Goal: Navigation & Orientation: Find specific page/section

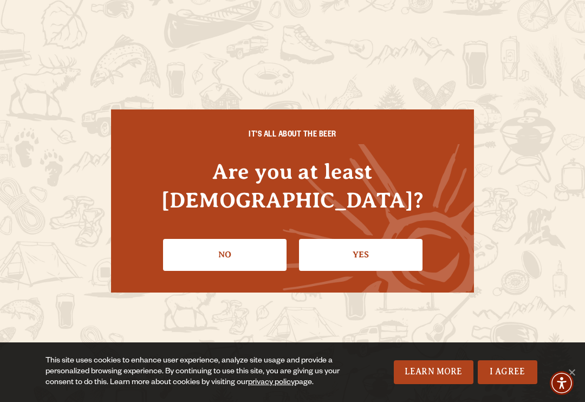
click at [388, 250] on link "Yes" at bounding box center [361, 254] width 124 height 31
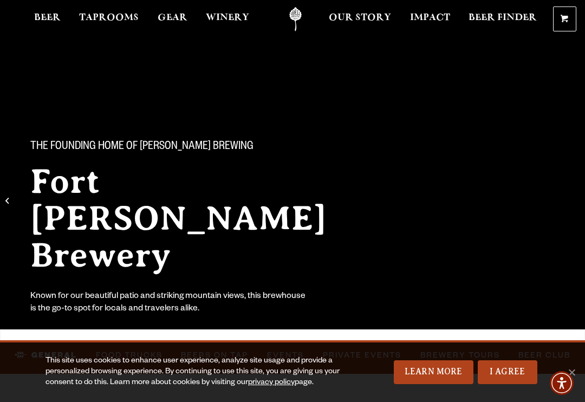
click at [437, 371] on link "Learn More" at bounding box center [434, 372] width 80 height 24
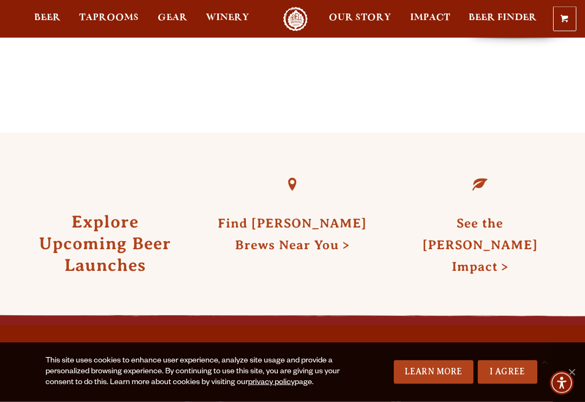
scroll to position [2684, 0]
click at [510, 383] on link "I Agree" at bounding box center [508, 372] width 60 height 24
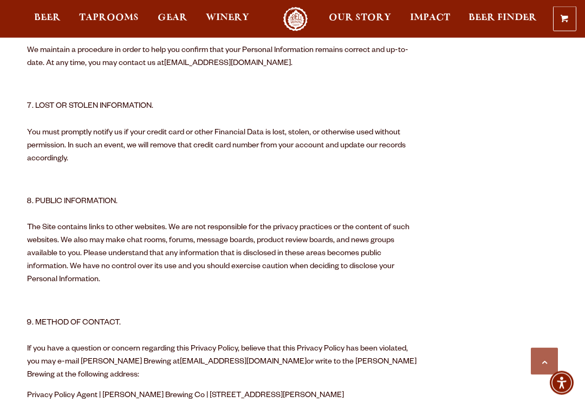
scroll to position [1706, 0]
click at [37, 16] on span "Beer" at bounding box center [47, 18] width 27 height 9
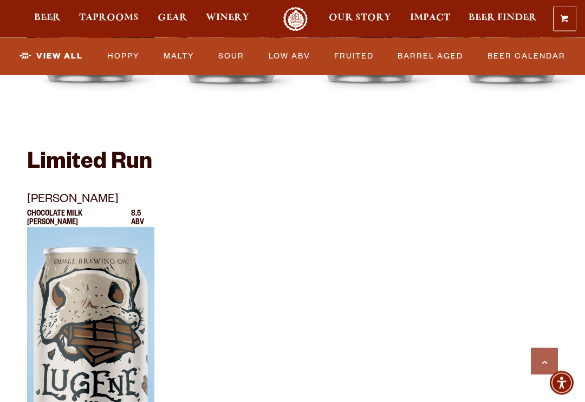
scroll to position [1768, 0]
click at [106, 289] on div at bounding box center [90, 362] width 127 height 271
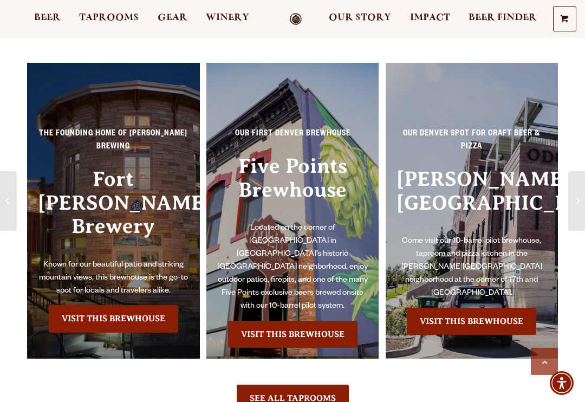
scroll to position [1256, 0]
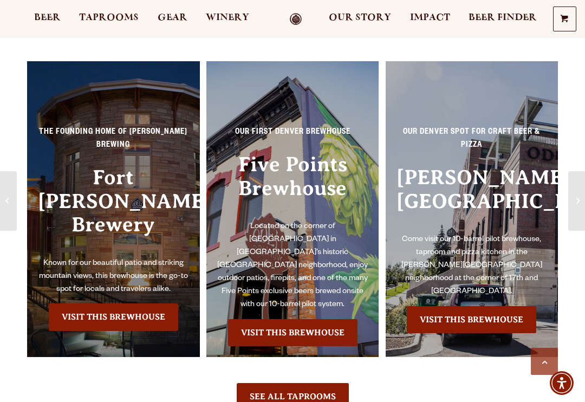
click at [138, 303] on link "Visit this Brewhouse" at bounding box center [113, 316] width 129 height 27
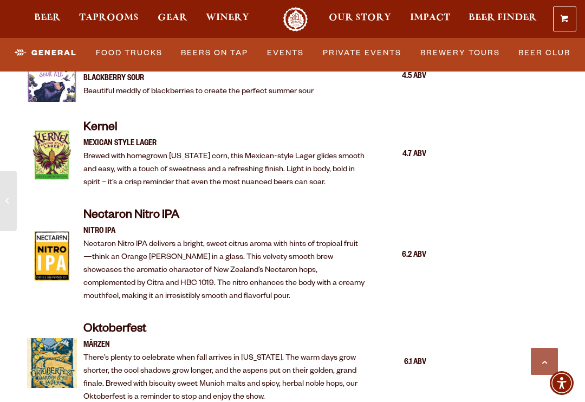
scroll to position [2050, 0]
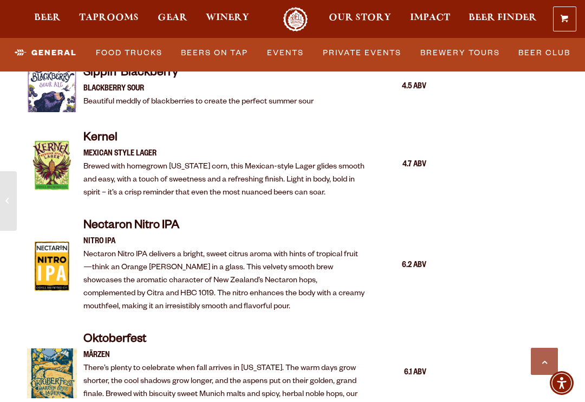
click at [475, 45] on link "Brewery Tours" at bounding box center [460, 53] width 88 height 25
